Goal: Task Accomplishment & Management: Manage account settings

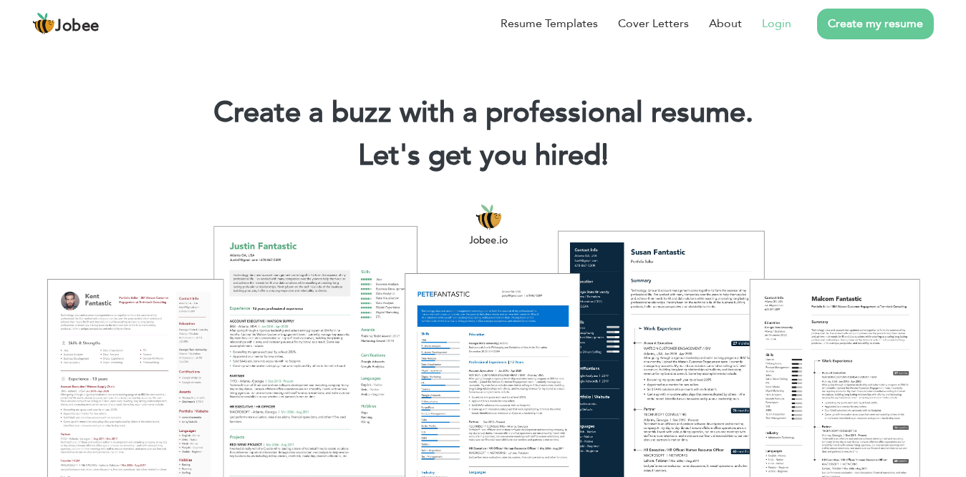
click at [770, 24] on link "Login" at bounding box center [776, 23] width 29 height 17
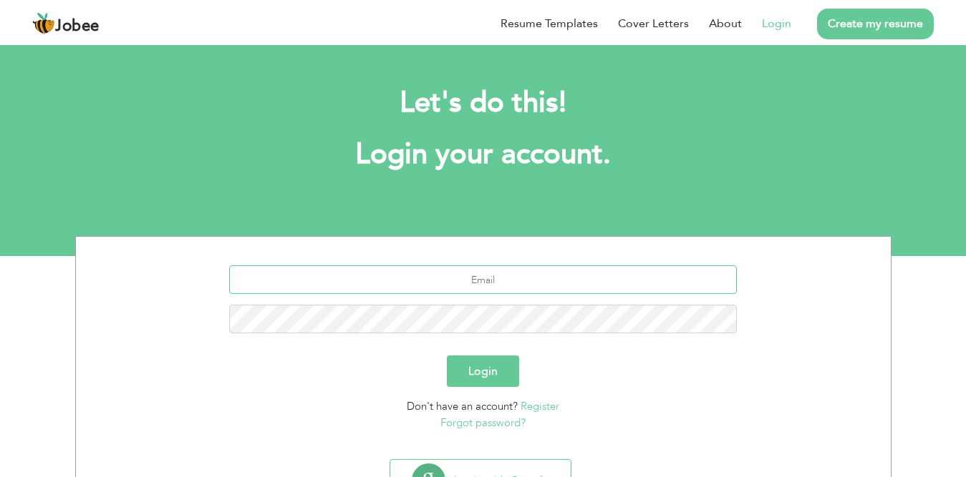
click at [447, 281] on input "text" at bounding box center [483, 280] width 508 height 29
type input "[EMAIL_ADDRESS][DOMAIN_NAME]"
click at [477, 366] on button "Login" at bounding box center [483, 371] width 72 height 31
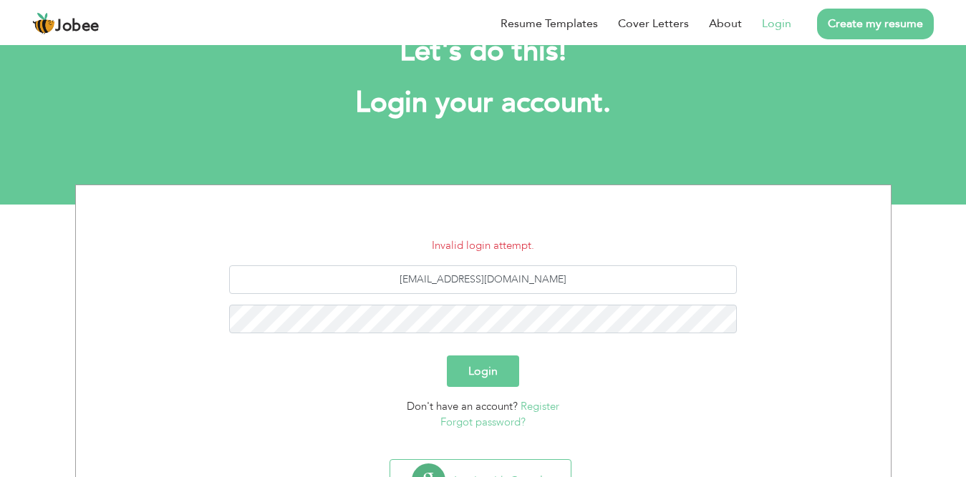
scroll to position [57, 0]
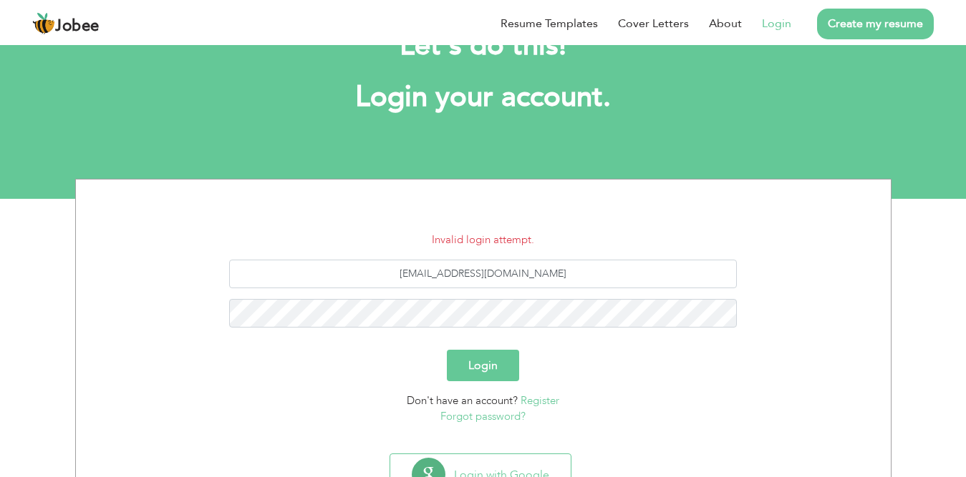
click at [475, 419] on link "Forgot password?" at bounding box center [482, 416] width 85 height 14
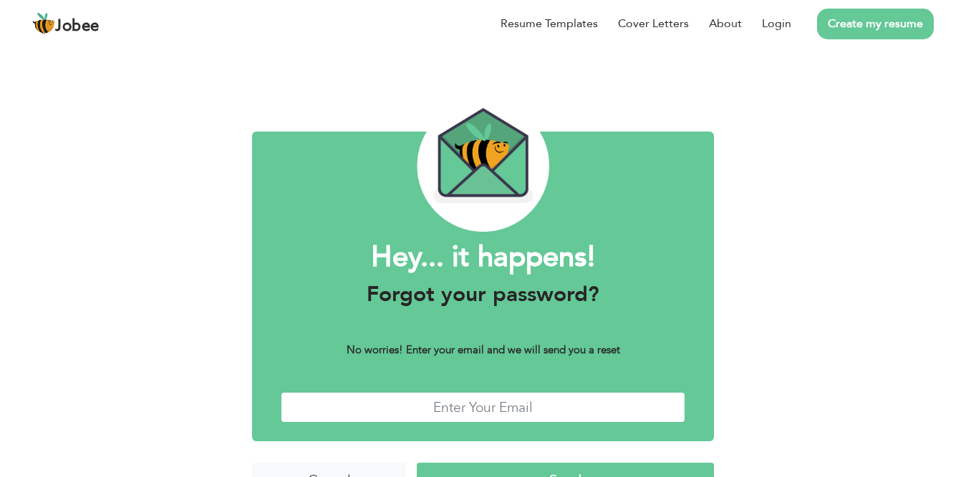
click at [462, 409] on input "text" at bounding box center [483, 407] width 404 height 31
type input "riazgurgaiz@gmail.com"
click at [774, 336] on div "Hey... it happens! Forgot your password? No worries! Enter your email and we wi…" at bounding box center [483, 279] width 966 height 472
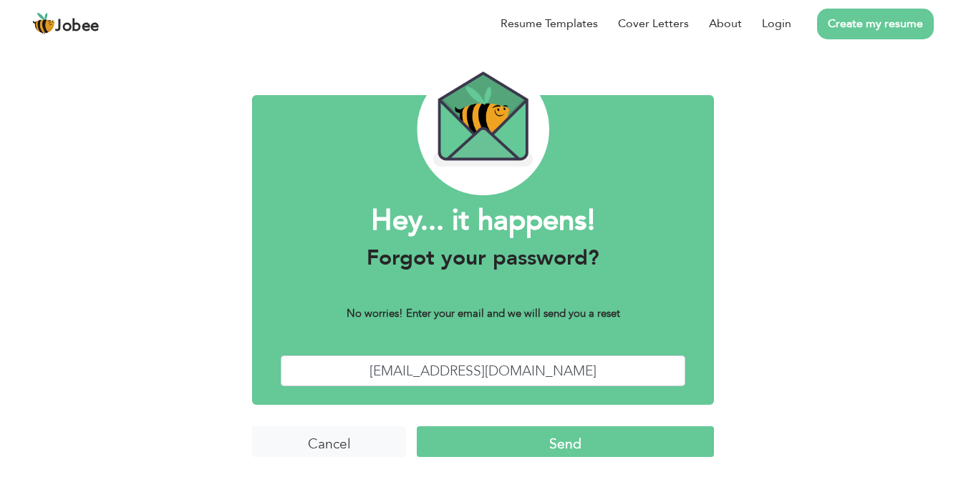
scroll to position [38, 0]
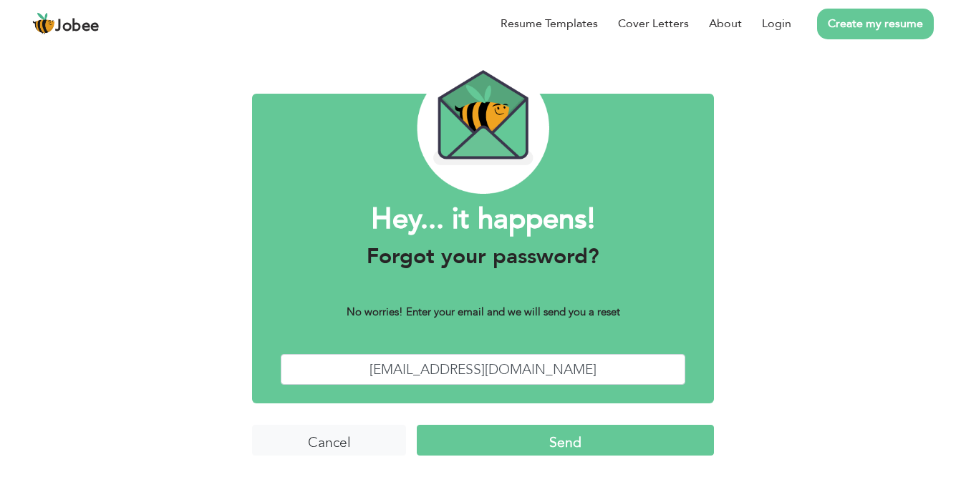
click at [554, 443] on input "Send" at bounding box center [565, 440] width 297 height 31
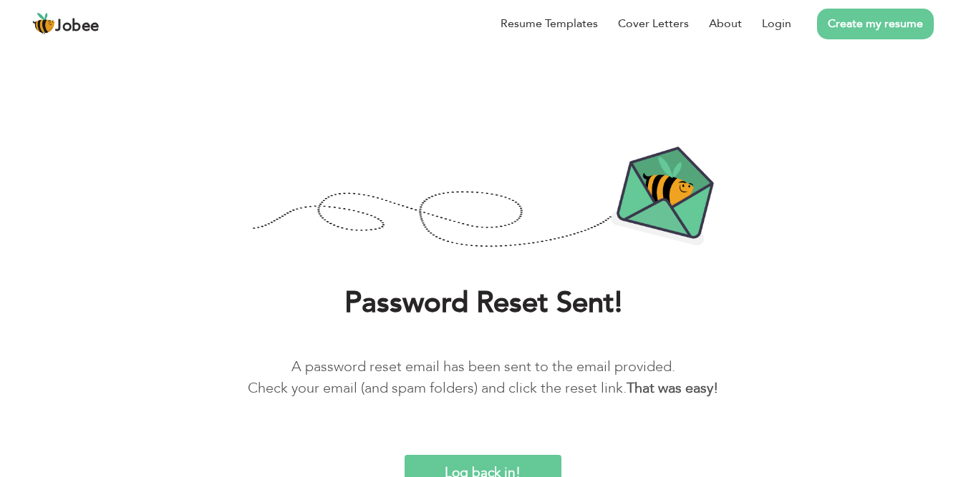
click at [772, 345] on div "Password Reset Sent! A password reset email has been sent to the email provided…" at bounding box center [483, 353] width 944 height 136
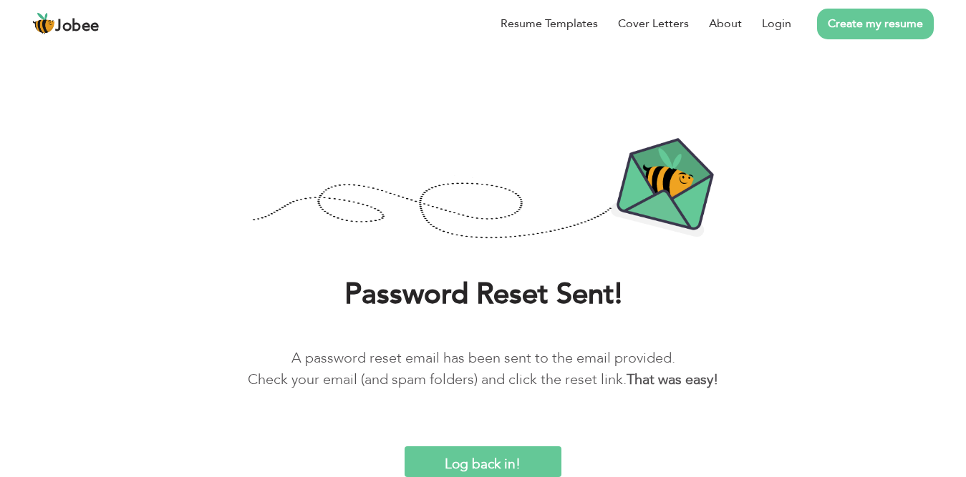
click at [296, 188] on img at bounding box center [483, 189] width 462 height 105
